Goal: Task Accomplishment & Management: Manage account settings

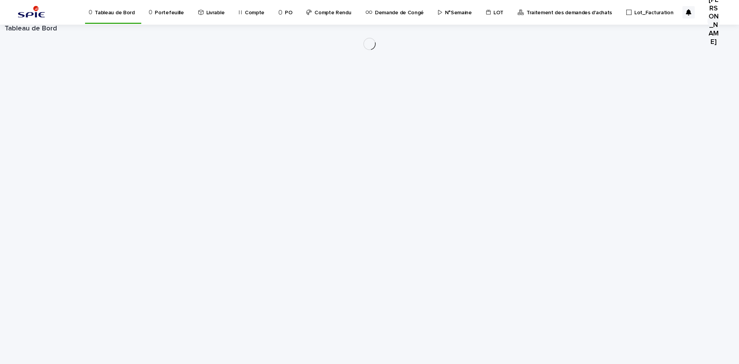
click at [164, 16] on p "Portefeuille" at bounding box center [169, 8] width 29 height 16
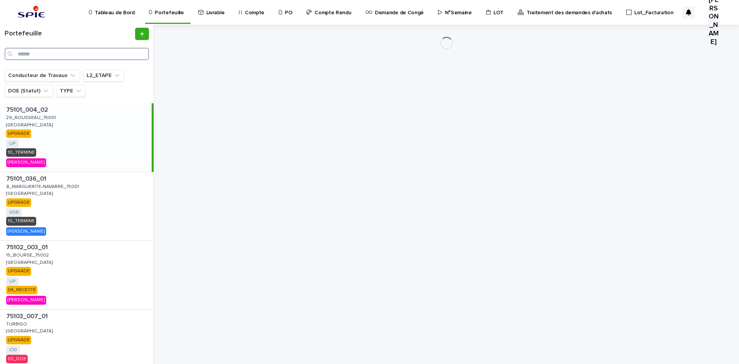
click at [60, 53] on input "Search" at bounding box center [77, 54] width 144 height 12
paste input "**********"
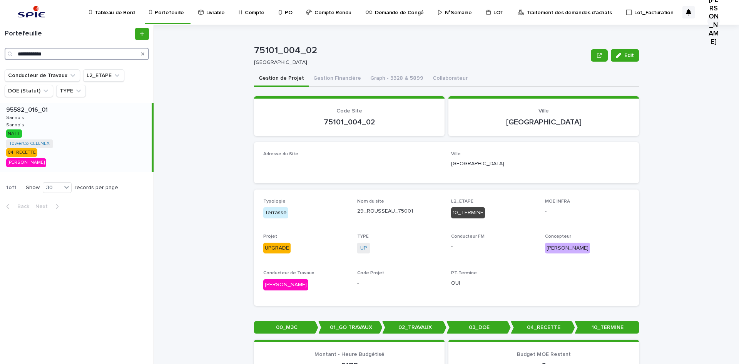
type input "**********"
click at [22, 115] on p "Sannois" at bounding box center [16, 117] width 20 height 7
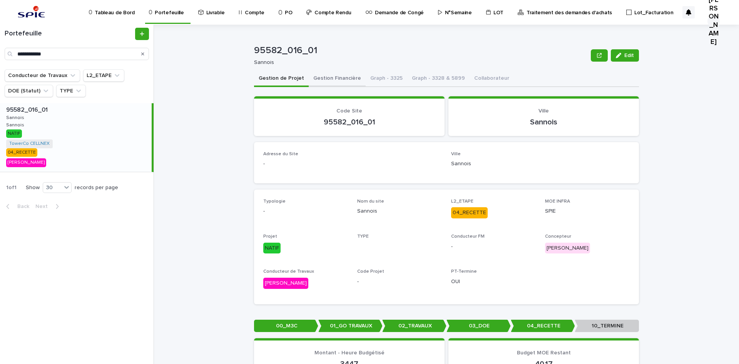
click at [345, 76] on button "Gestion Financière" at bounding box center [337, 79] width 57 height 16
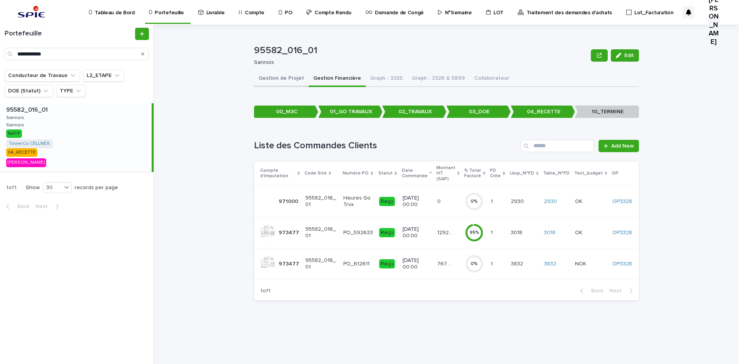
click at [287, 81] on button "Gestion de Projet" at bounding box center [281, 79] width 55 height 16
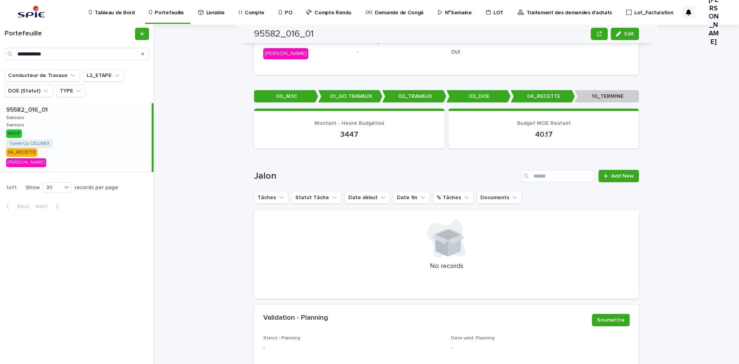
scroll to position [271, 0]
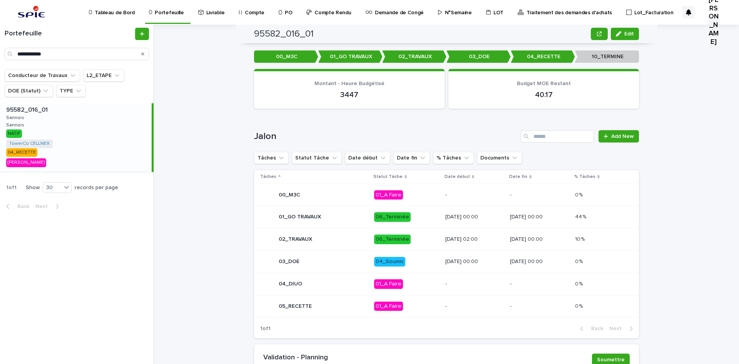
click at [403, 257] on p "04_Soumis" at bounding box center [406, 262] width 65 height 10
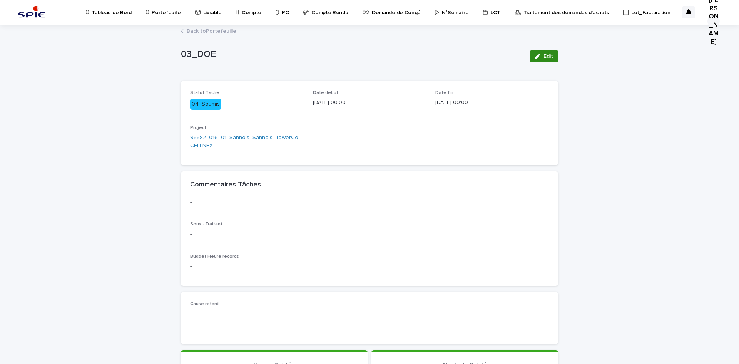
click at [547, 54] on span "Edit" at bounding box center [549, 56] width 10 height 5
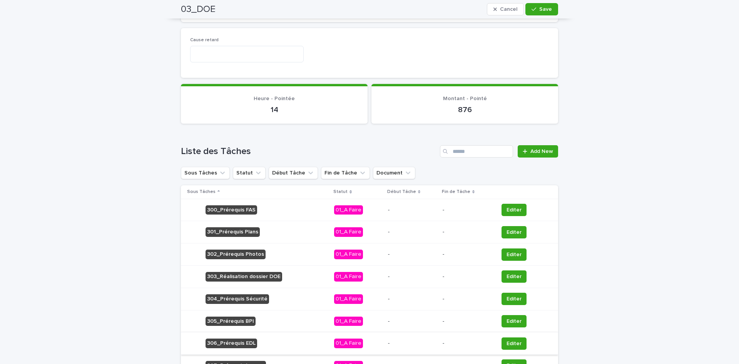
scroll to position [370, 0]
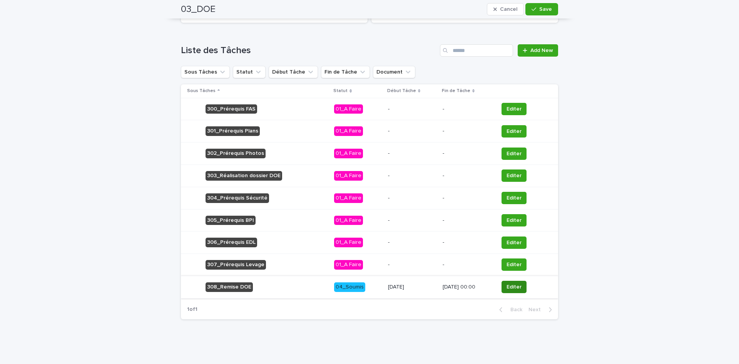
click at [521, 283] on button "Editer" at bounding box center [514, 287] width 25 height 12
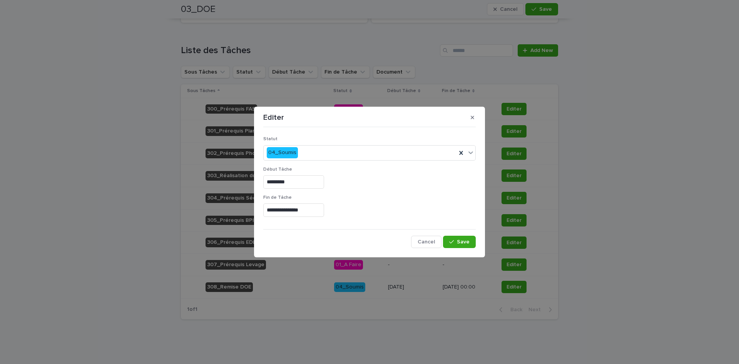
click at [320, 161] on div "Statut 04_Soumis" at bounding box center [369, 151] width 213 height 30
click at [319, 149] on div "04_Soumis" at bounding box center [360, 152] width 193 height 13
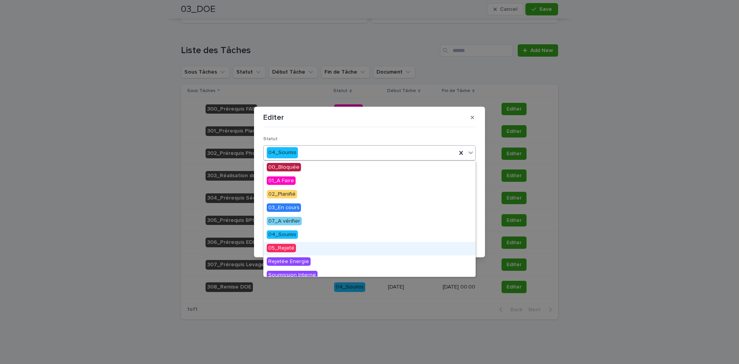
scroll to position [87, 0]
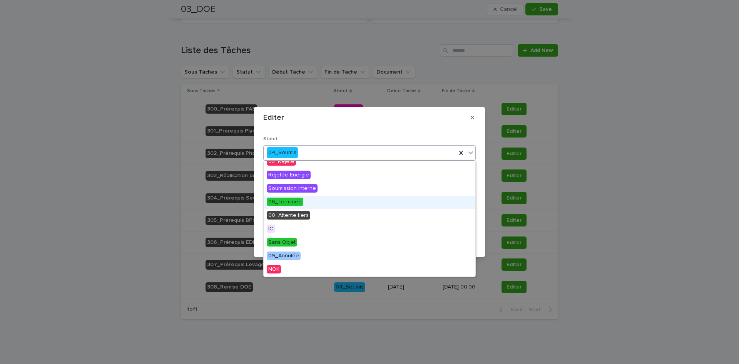
click at [270, 201] on span "06_Terminée" at bounding box center [285, 201] width 37 height 8
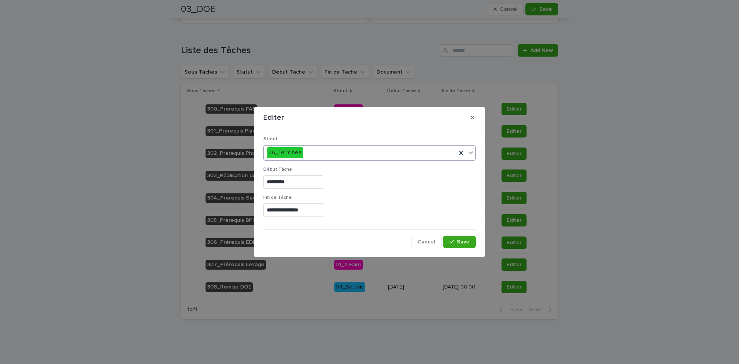
click at [460, 234] on div "**********" at bounding box center [369, 189] width 213 height 118
click at [464, 241] on span "Save" at bounding box center [463, 241] width 13 height 5
click at [128, 80] on div "**********" at bounding box center [369, 182] width 739 height 364
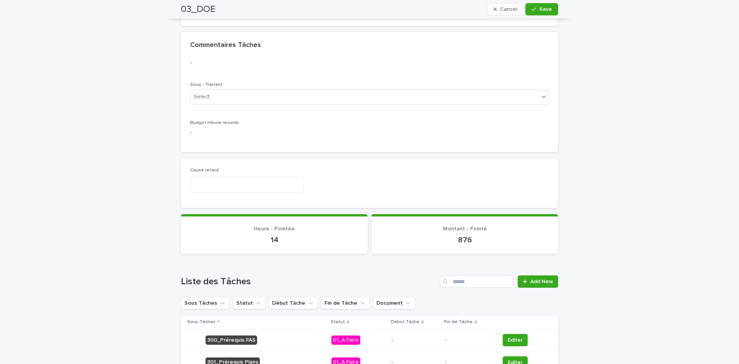
scroll to position [0, 0]
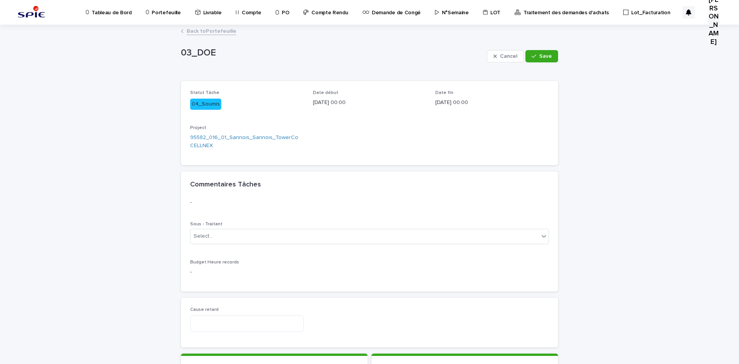
click at [205, 29] on link "Back to Portefeuille" at bounding box center [212, 30] width 50 height 9
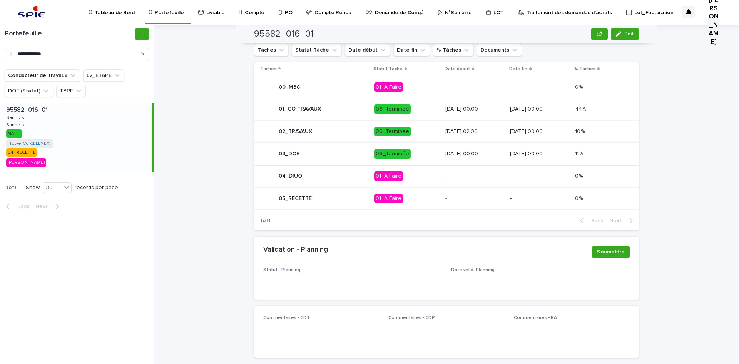
scroll to position [301, 0]
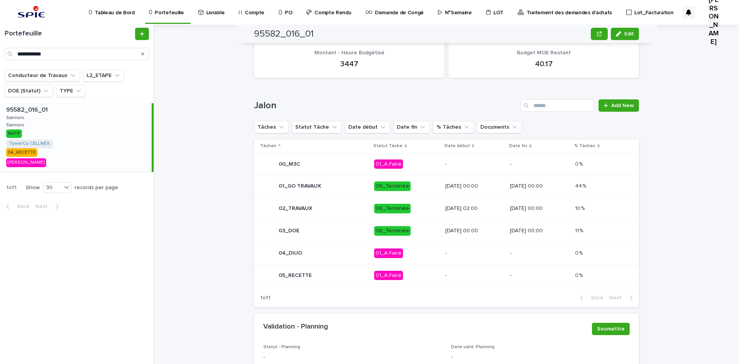
click at [404, 280] on div "01_A Faire" at bounding box center [406, 276] width 65 height 16
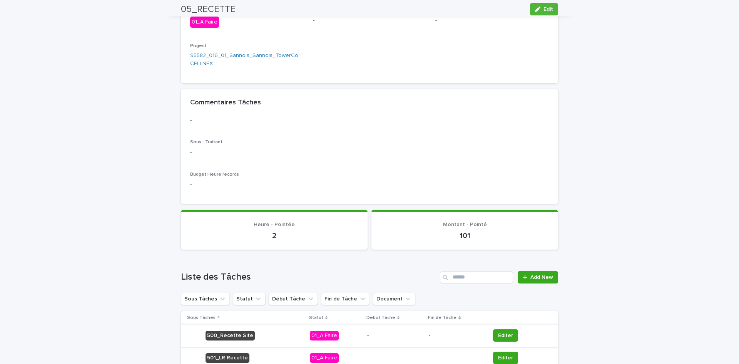
scroll to position [136, 0]
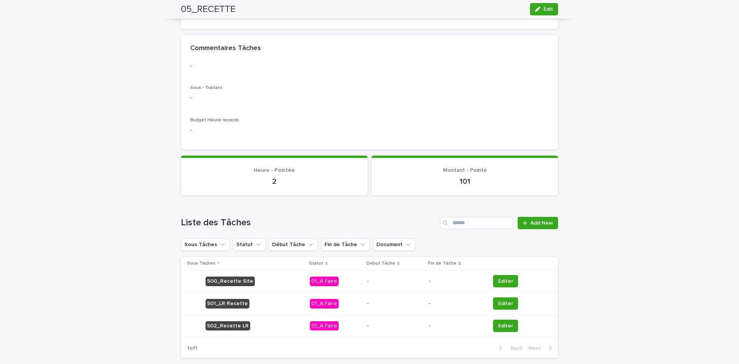
click at [519, 274] on td "Editer" at bounding box center [522, 281] width 71 height 22
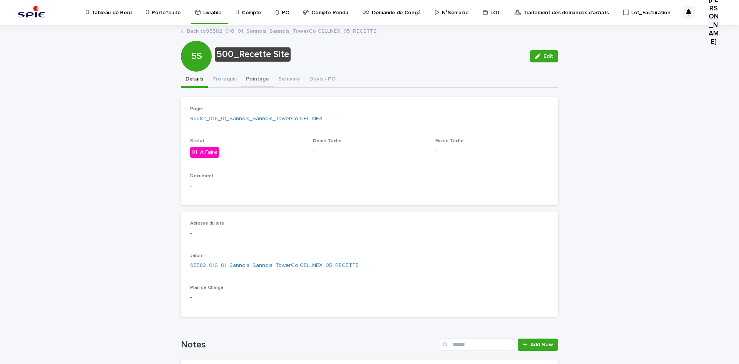
click at [252, 77] on button "Pointage" at bounding box center [257, 80] width 32 height 16
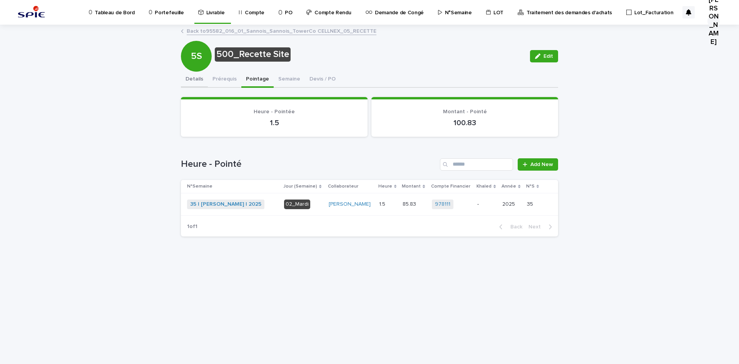
click at [197, 77] on button "Details" at bounding box center [194, 80] width 27 height 16
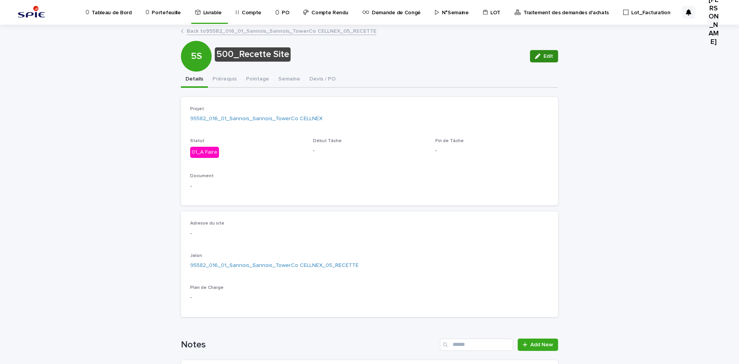
click at [544, 54] on span "Edit" at bounding box center [549, 56] width 10 height 5
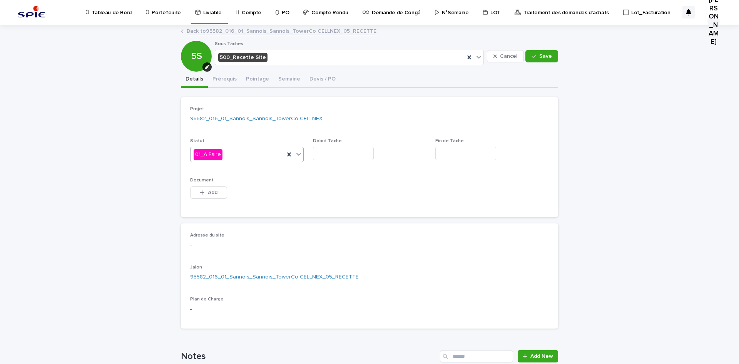
click at [253, 152] on div "01_A Faire" at bounding box center [238, 154] width 94 height 13
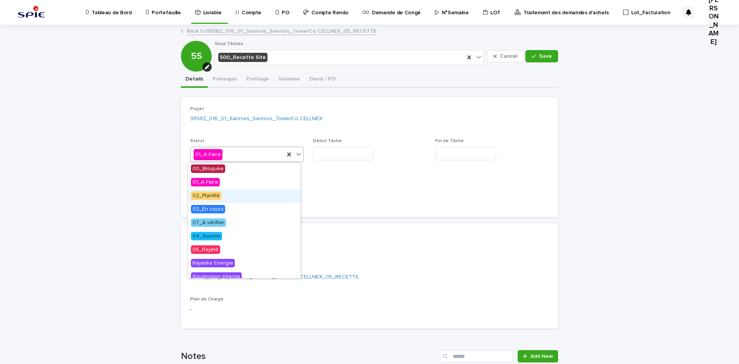
click at [216, 192] on span "02_Planifié" at bounding box center [206, 195] width 30 height 8
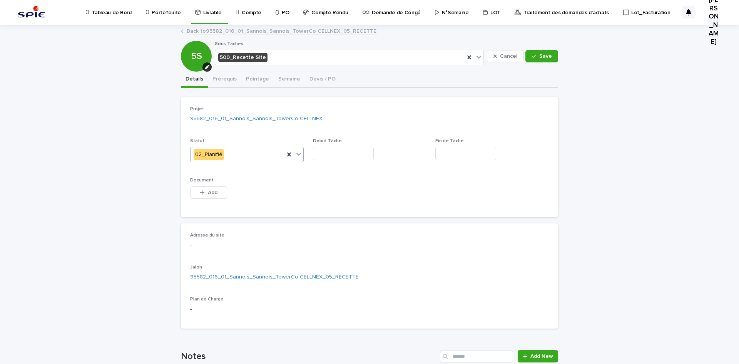
click at [333, 154] on input "text" at bounding box center [343, 153] width 61 height 13
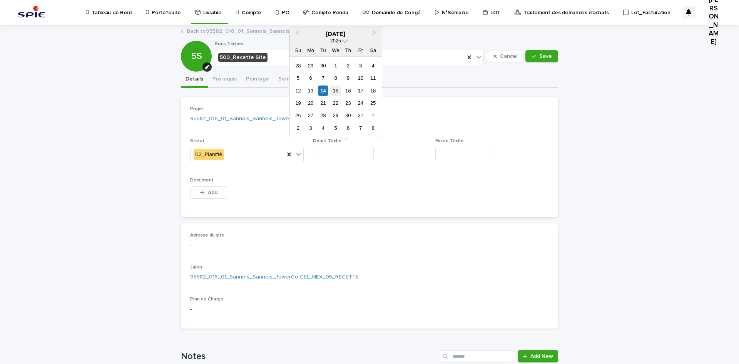
click at [335, 89] on div "15" at bounding box center [335, 90] width 10 height 10
type input "**********"
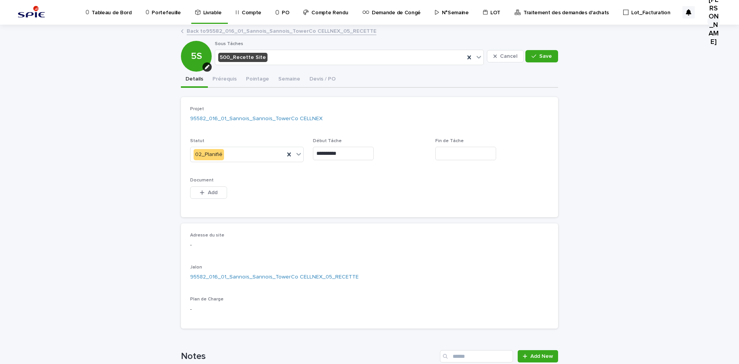
click at [471, 155] on input "text" at bounding box center [465, 153] width 61 height 13
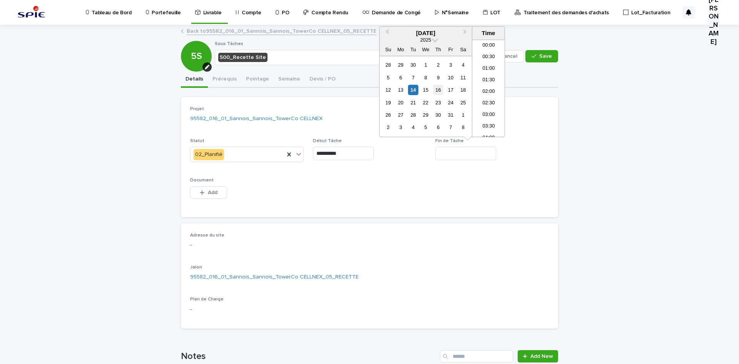
scroll to position [362, 0]
click at [427, 91] on div "15" at bounding box center [425, 90] width 10 height 10
type input "**********"
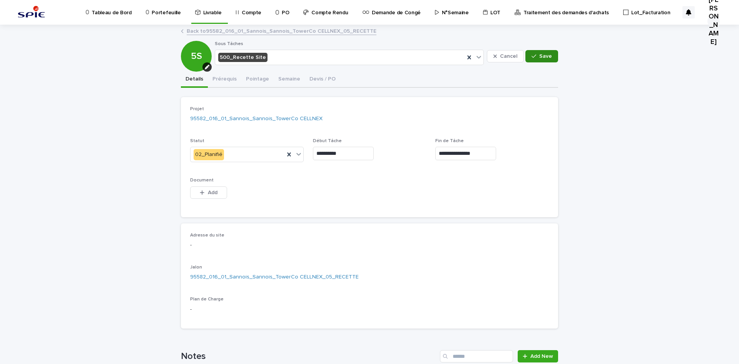
click at [553, 55] on button "Save" at bounding box center [542, 56] width 33 height 12
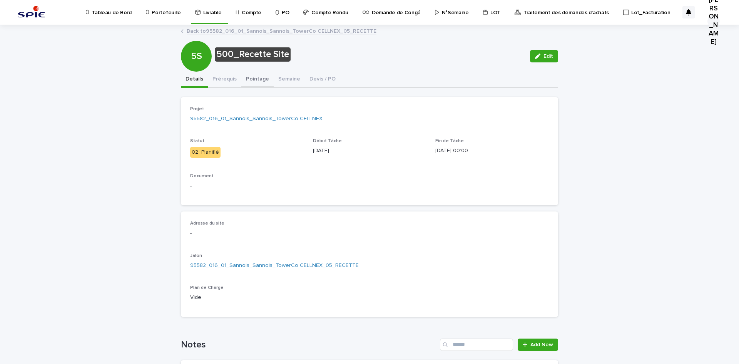
click at [248, 79] on button "Pointage" at bounding box center [257, 80] width 32 height 16
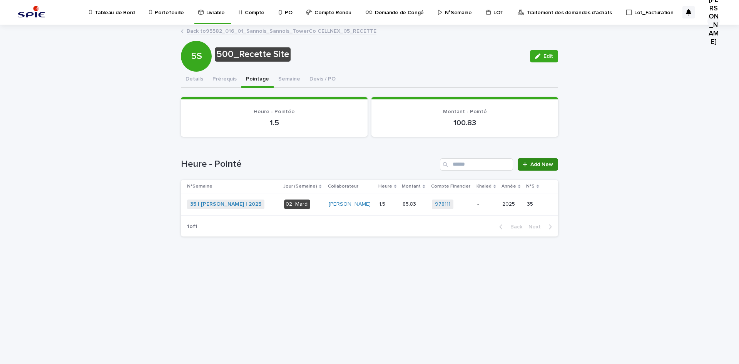
click at [533, 165] on span "Add New" at bounding box center [542, 164] width 23 height 5
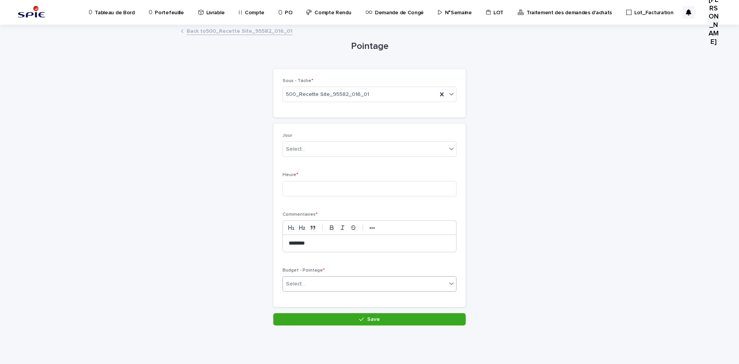
click at [321, 279] on div "Select..." at bounding box center [365, 284] width 164 height 13
type input "*"
type input "******"
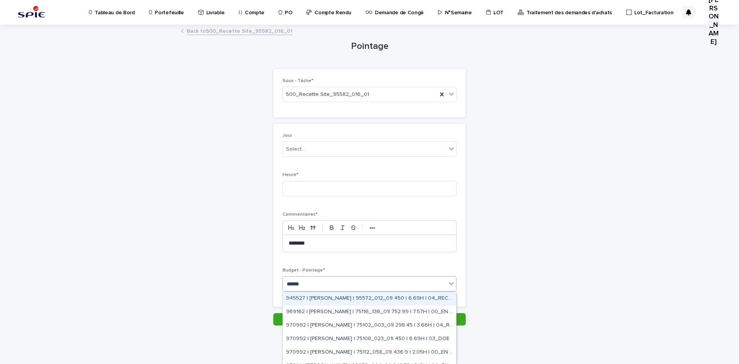
click at [370, 299] on div "945527 | FRANGO Carlos | 95572_012_01| 450 | 6.69H | 04_RECETTE" at bounding box center [369, 298] width 173 height 13
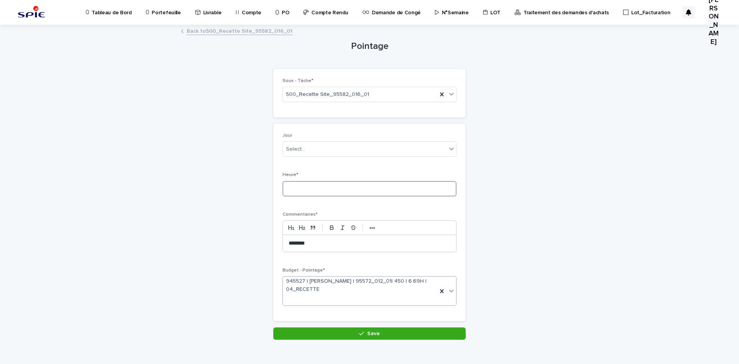
click at [302, 192] on input at bounding box center [370, 188] width 174 height 15
type input "*"
drag, startPoint x: 319, startPoint y: 247, endPoint x: 256, endPoint y: 244, distance: 63.6
click at [256, 244] on div "Pointage Loading... Saving… Loading... Saving… Loading... Saving… Loading... Sa…" at bounding box center [369, 182] width 377 height 314
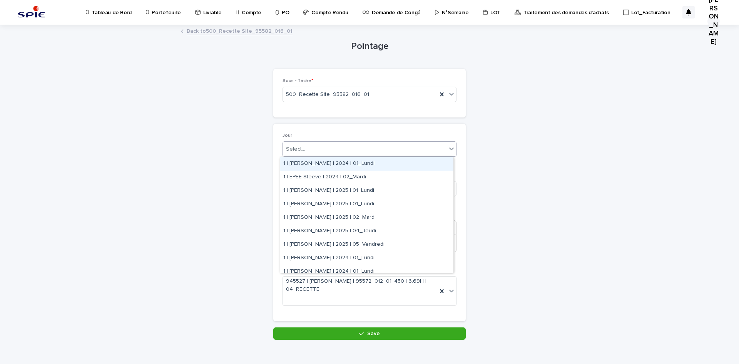
click at [336, 152] on div "Select..." at bounding box center [365, 149] width 164 height 13
type input "*******"
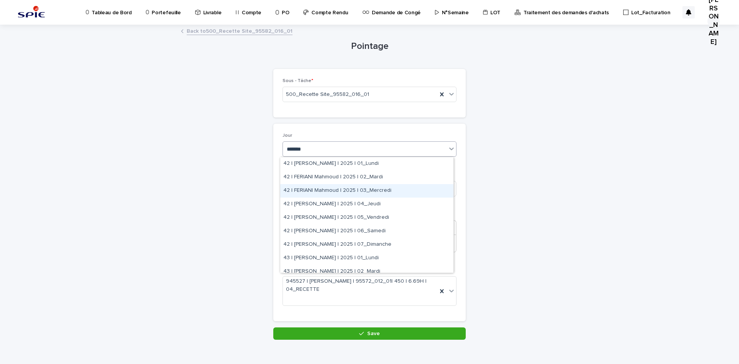
click at [361, 187] on div "42 | FERIANI Mahmoud | 2025 | 03_Mercredi" at bounding box center [366, 190] width 173 height 13
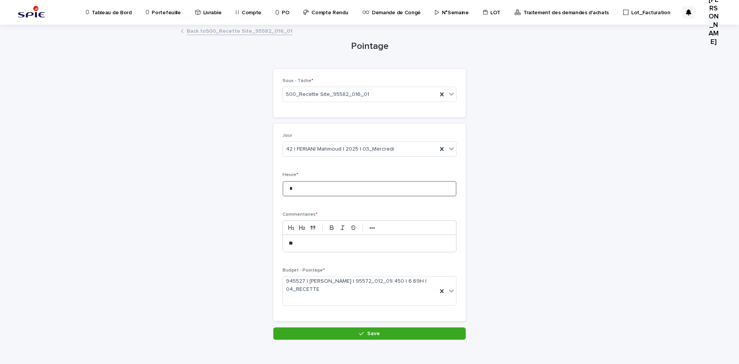
drag, startPoint x: 301, startPoint y: 194, endPoint x: 283, endPoint y: 188, distance: 19.6
click at [283, 188] on input "*" at bounding box center [370, 188] width 174 height 15
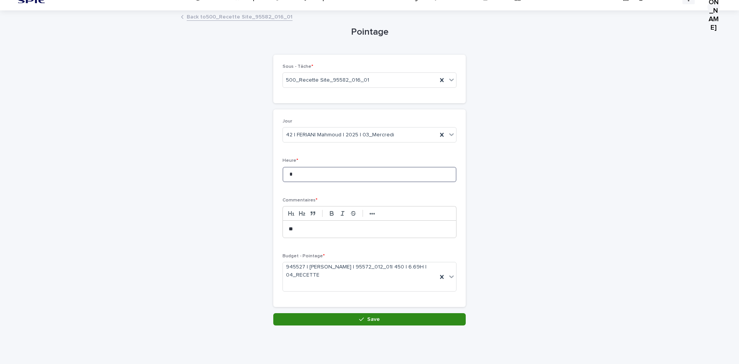
type input "*"
click at [294, 318] on button "Save" at bounding box center [369, 319] width 192 height 12
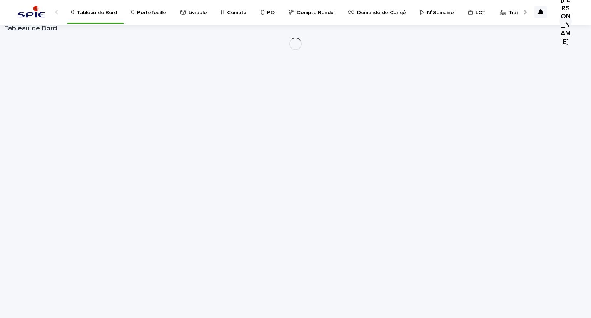
click at [132, 17] on link "Portefeuille" at bounding box center [150, 12] width 39 height 24
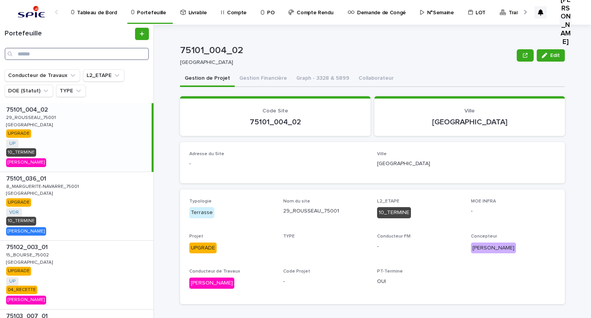
click at [85, 56] on input "Search" at bounding box center [77, 54] width 144 height 12
click at [82, 51] on input "Search" at bounding box center [77, 54] width 144 height 12
paste input "**********"
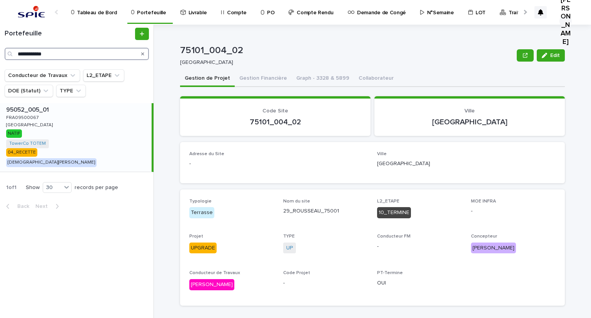
type input "**********"
click at [29, 119] on p "FRA09500067" at bounding box center [23, 117] width 34 height 7
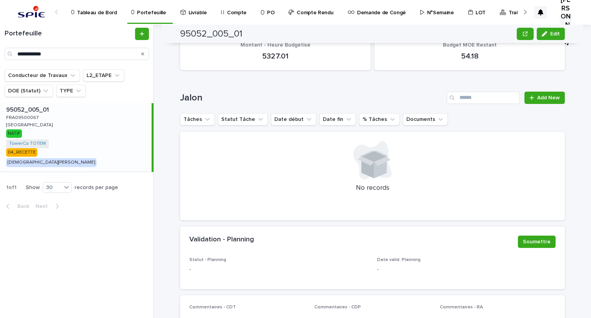
scroll to position [125, 0]
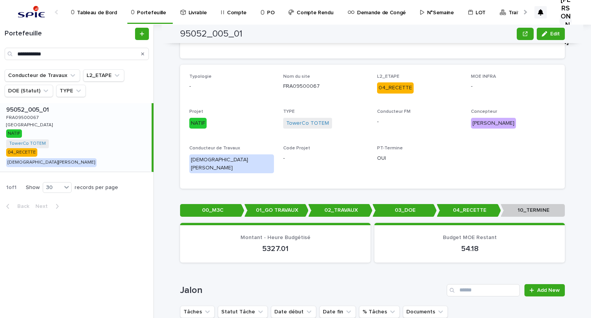
click at [105, 45] on div "**********" at bounding box center [77, 44] width 154 height 32
